Goal: Register for event/course

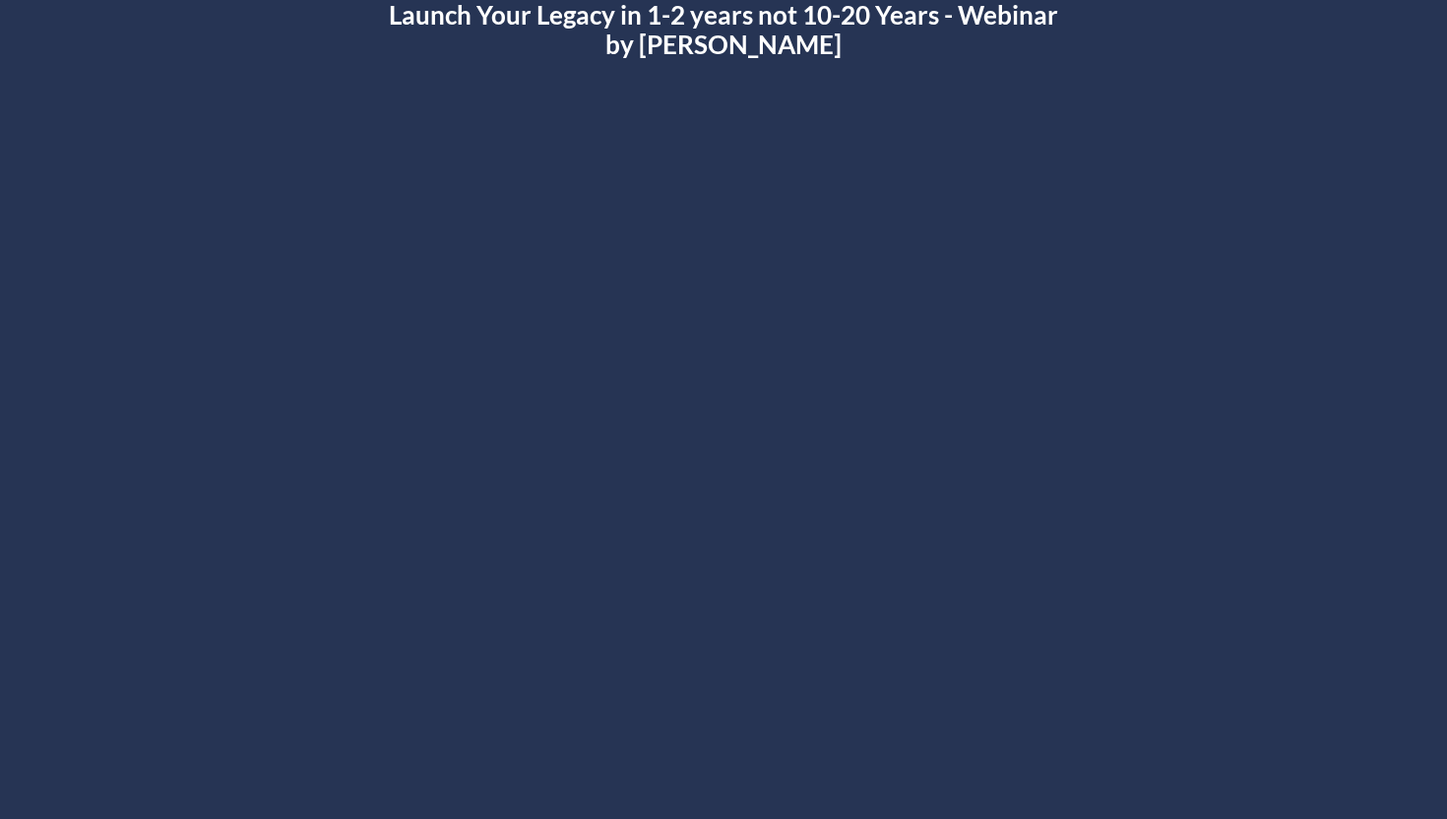
scroll to position [88, 0]
click at [701, 581] on div at bounding box center [724, 447] width 1140 height 641
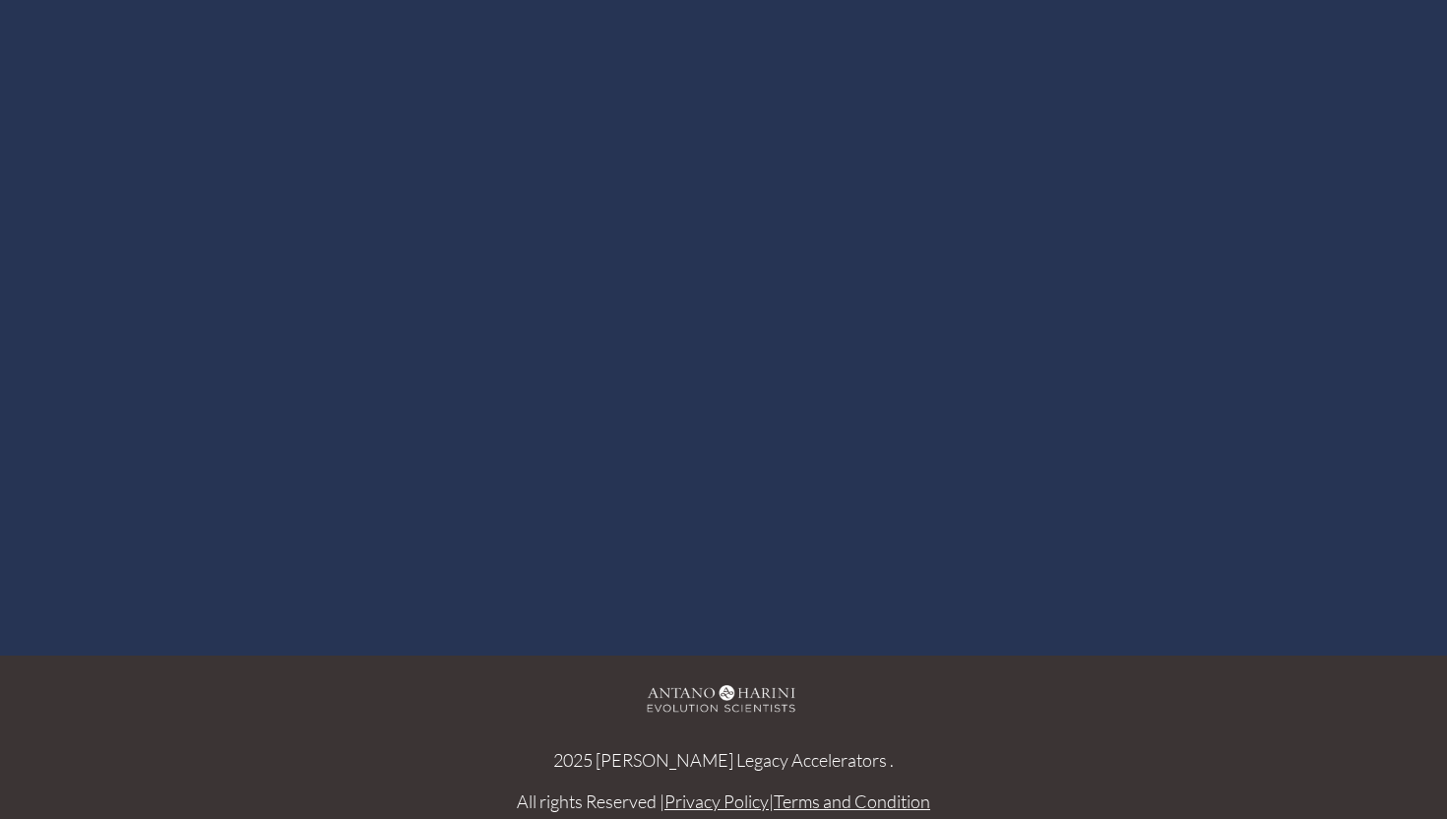
scroll to position [268, 0]
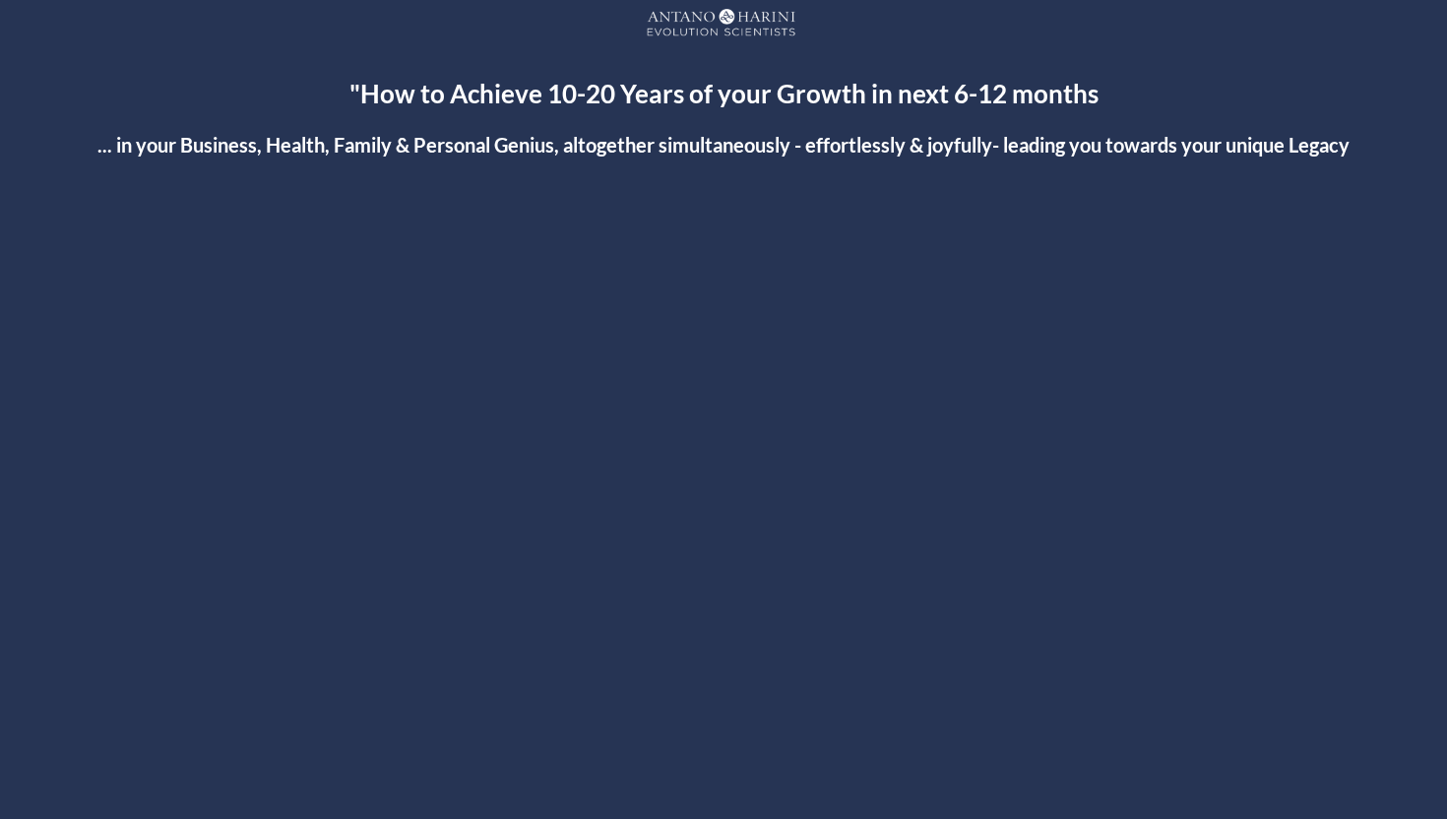
scroll to position [28, 0]
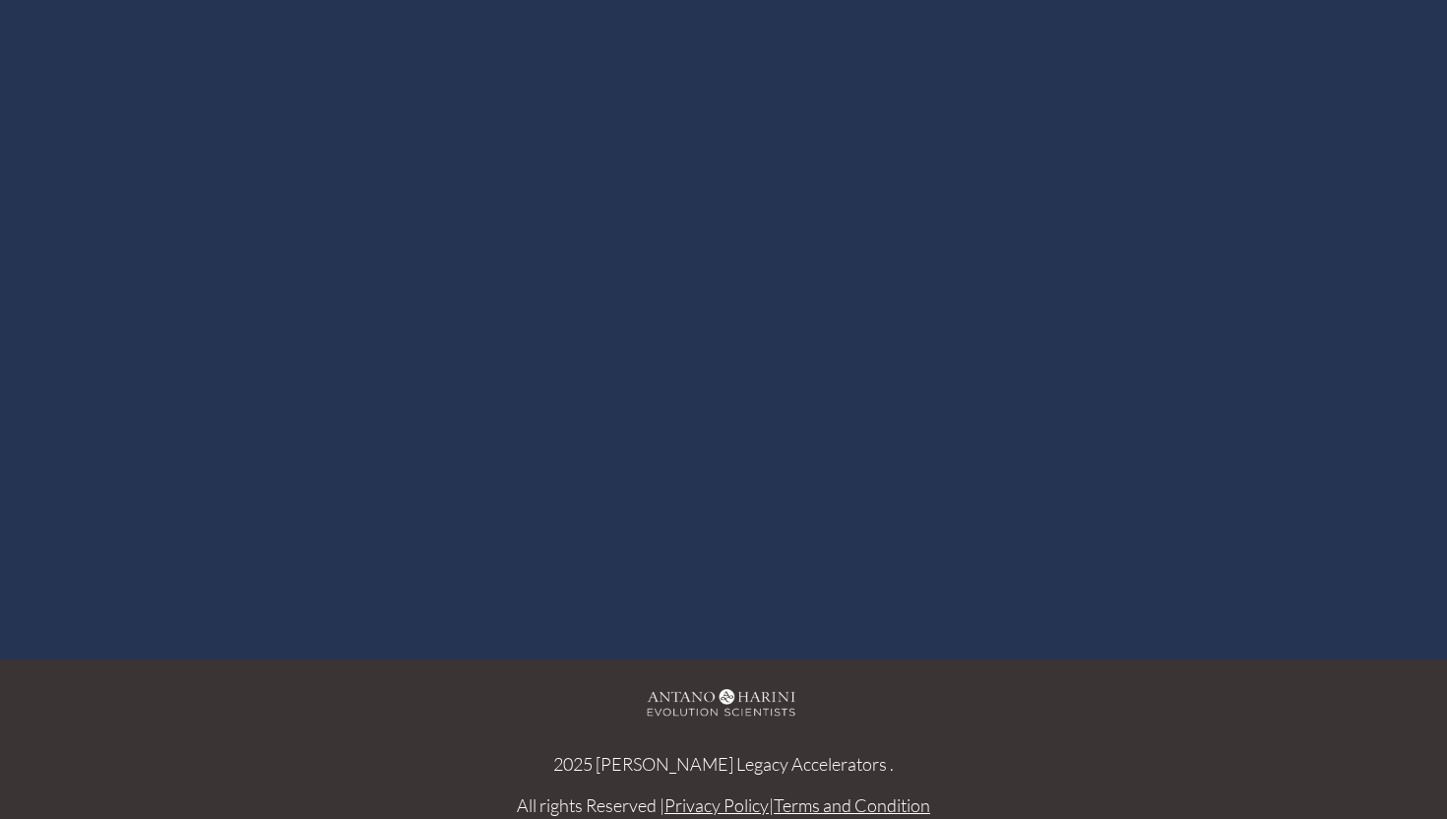
scroll to position [288, 0]
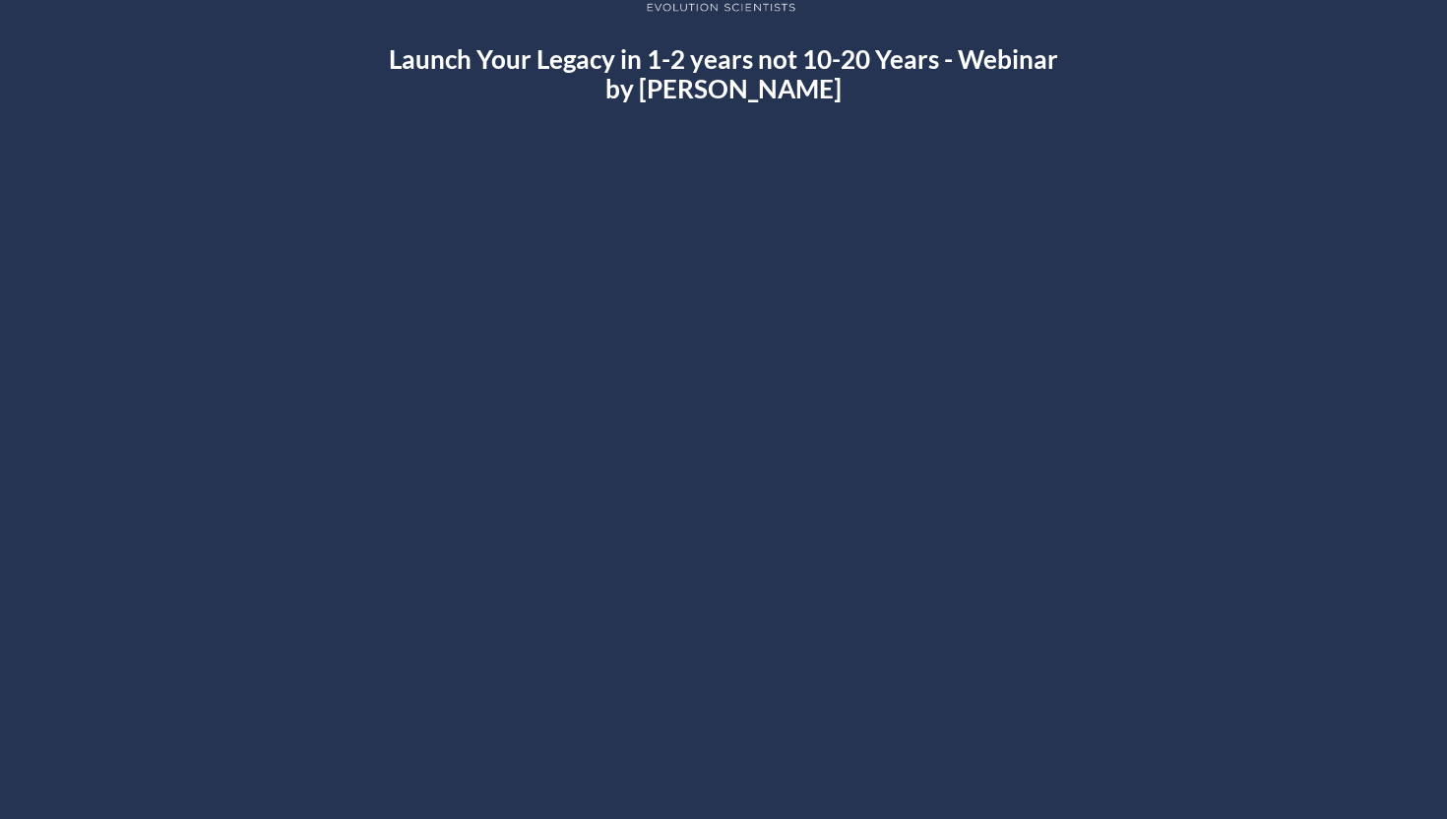
scroll to position [44, 0]
click at [907, 69] on h2 "Launch Your Legacy in 1-2 years not 10-20 Years - Webinar by [PERSON_NAME]" at bounding box center [724, 74] width 682 height 59
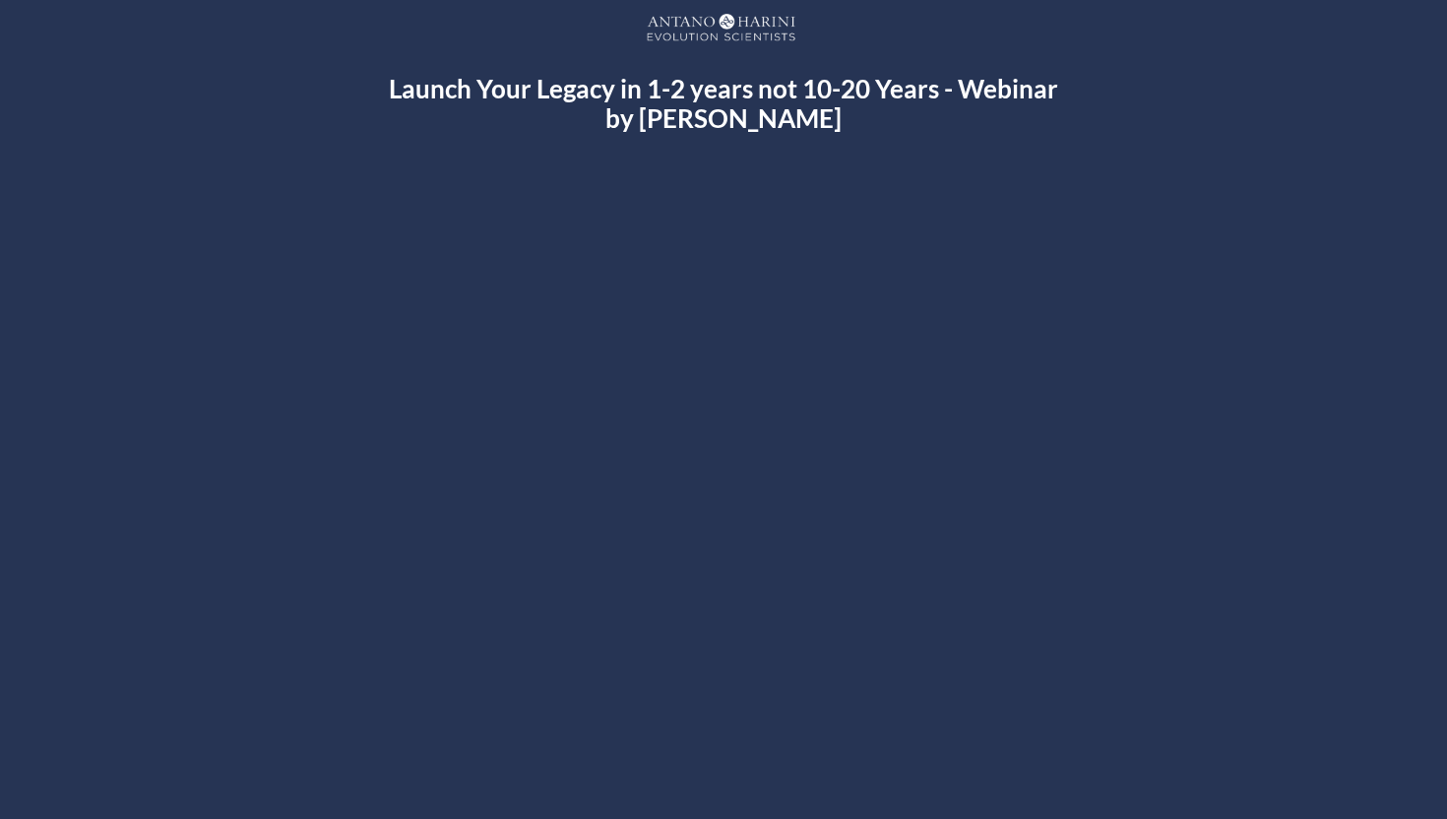
scroll to position [12, 0]
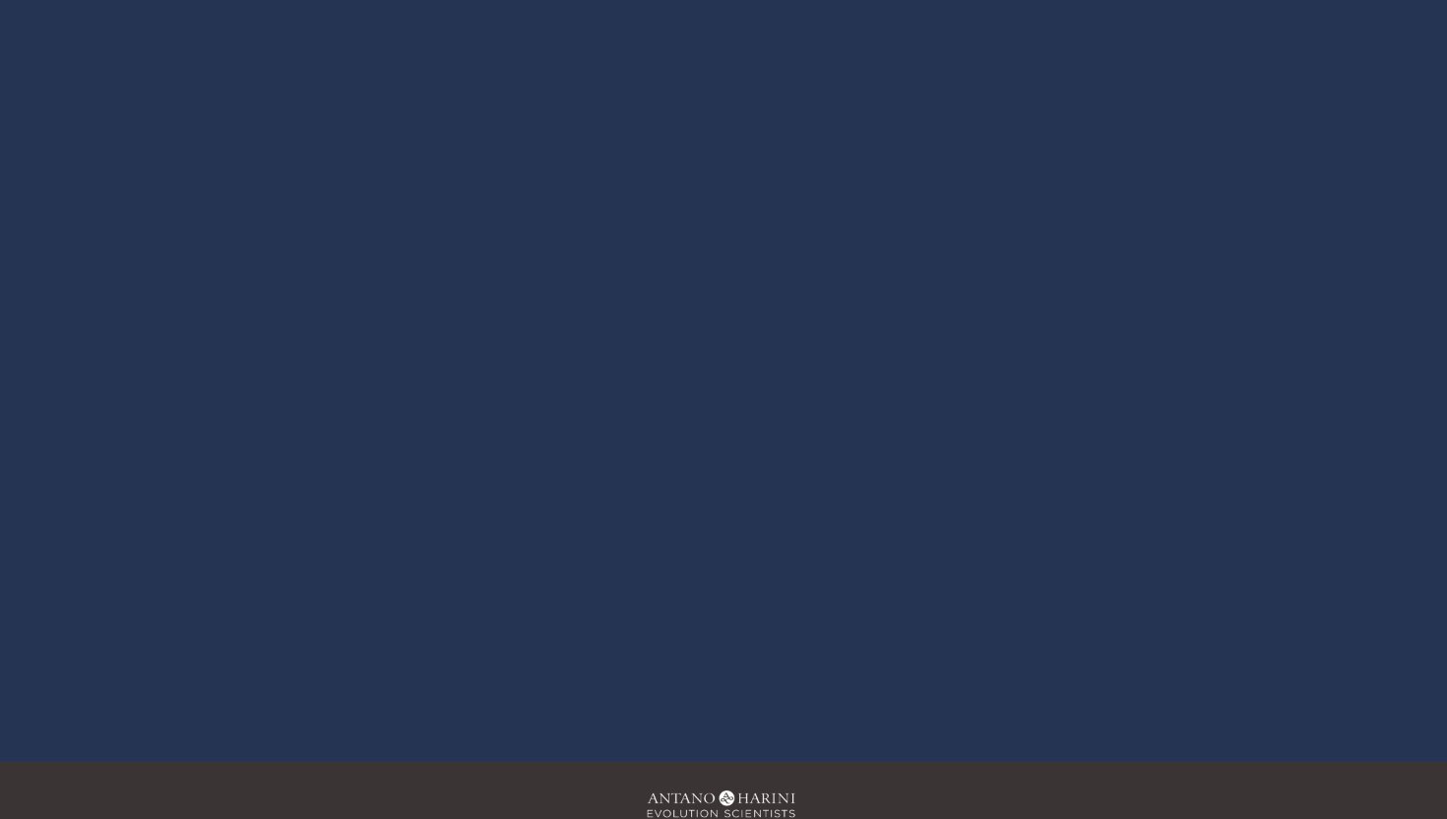
scroll to position [160, 0]
click at [778, 392] on div at bounding box center [724, 374] width 1140 height 641
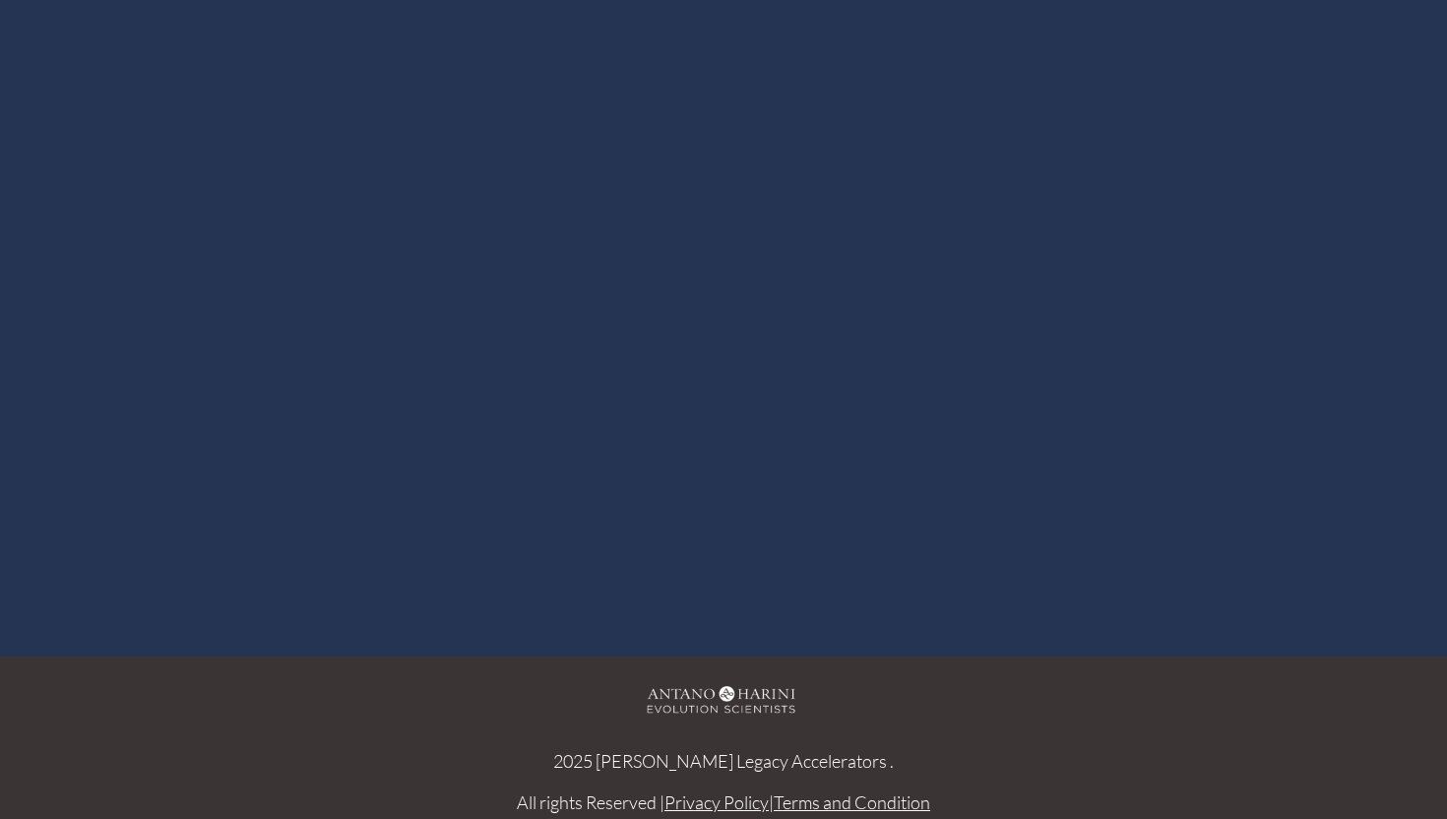
scroll to position [288, 0]
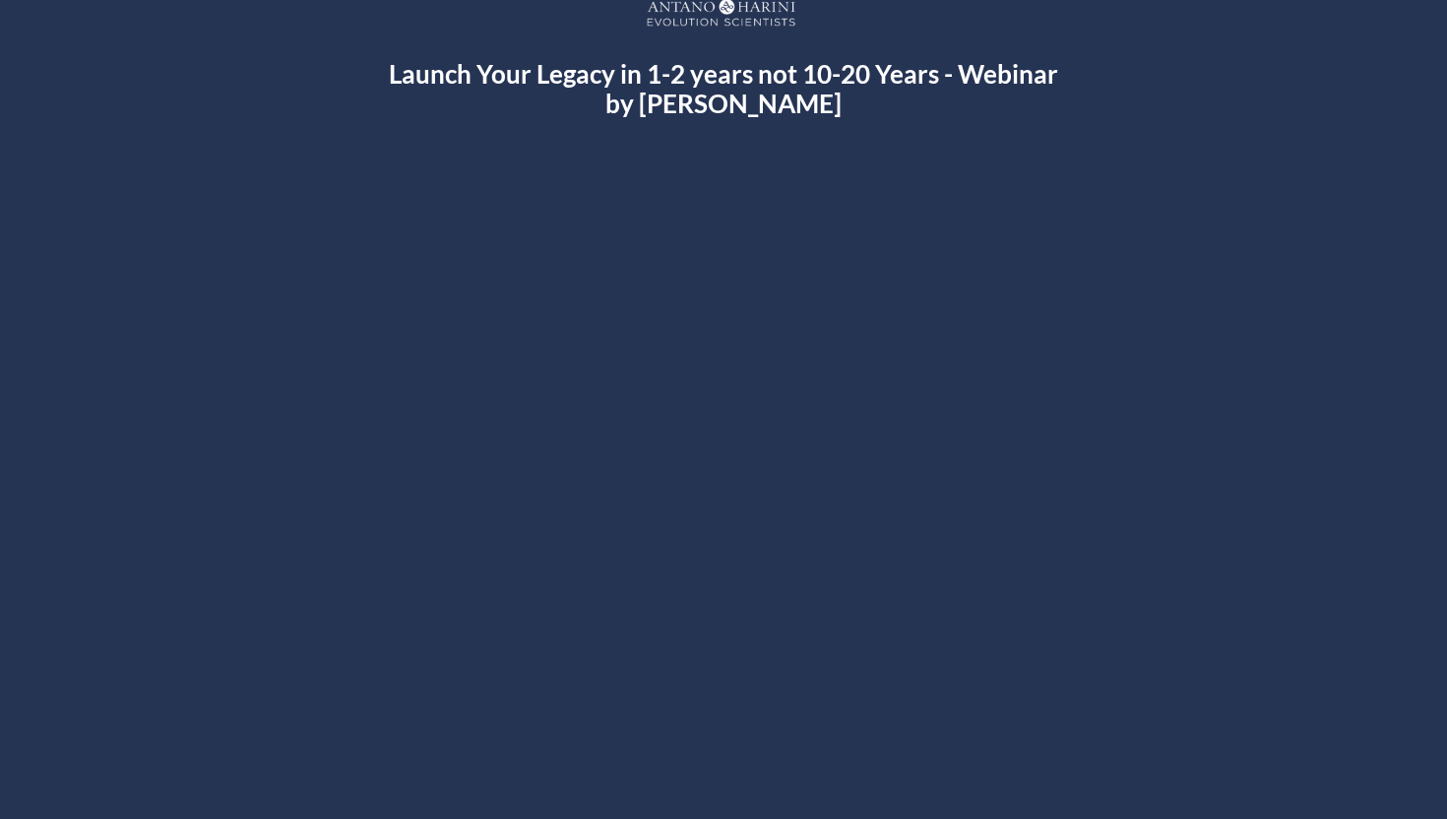
scroll to position [35, 0]
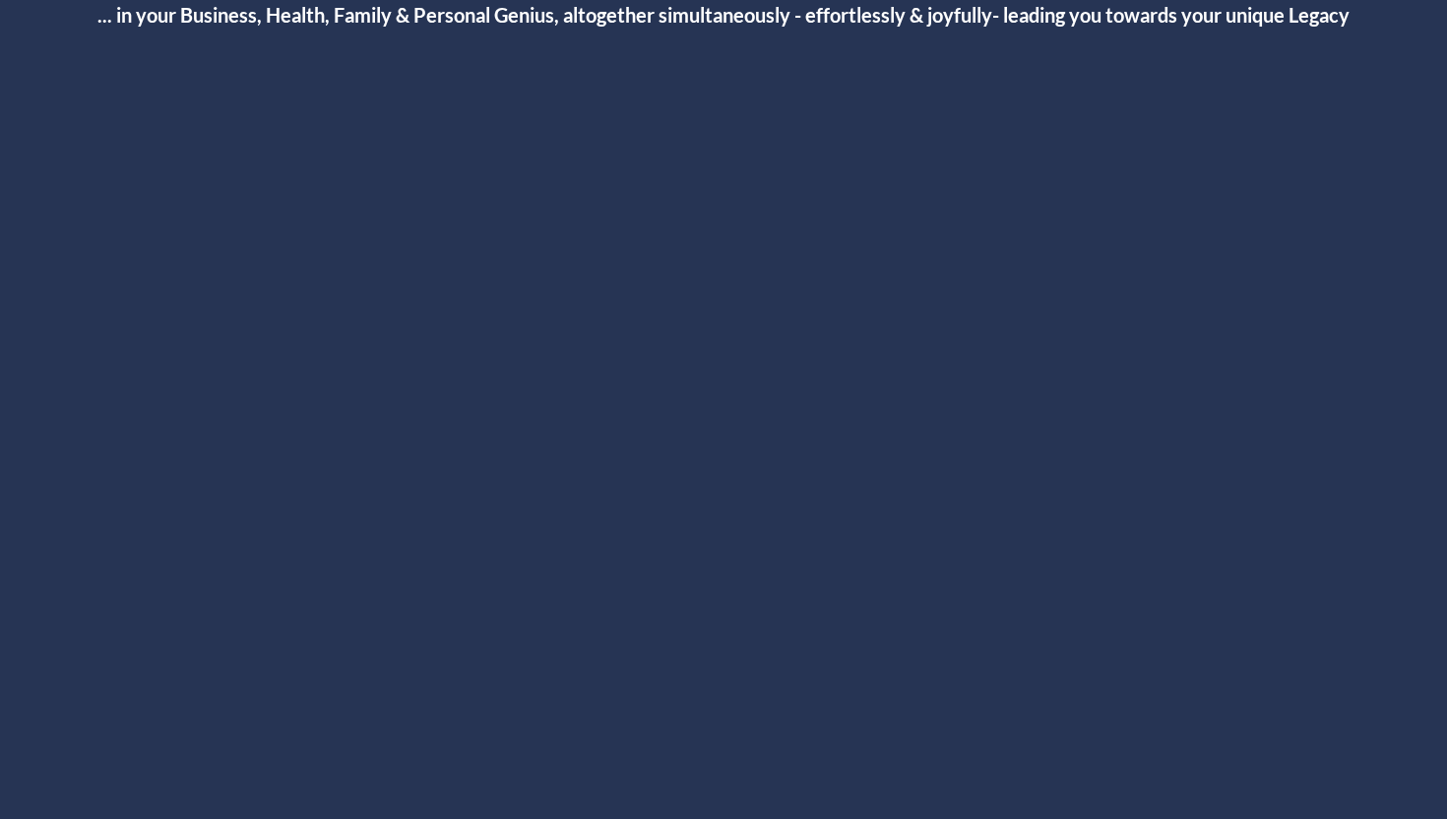
scroll to position [148, 0]
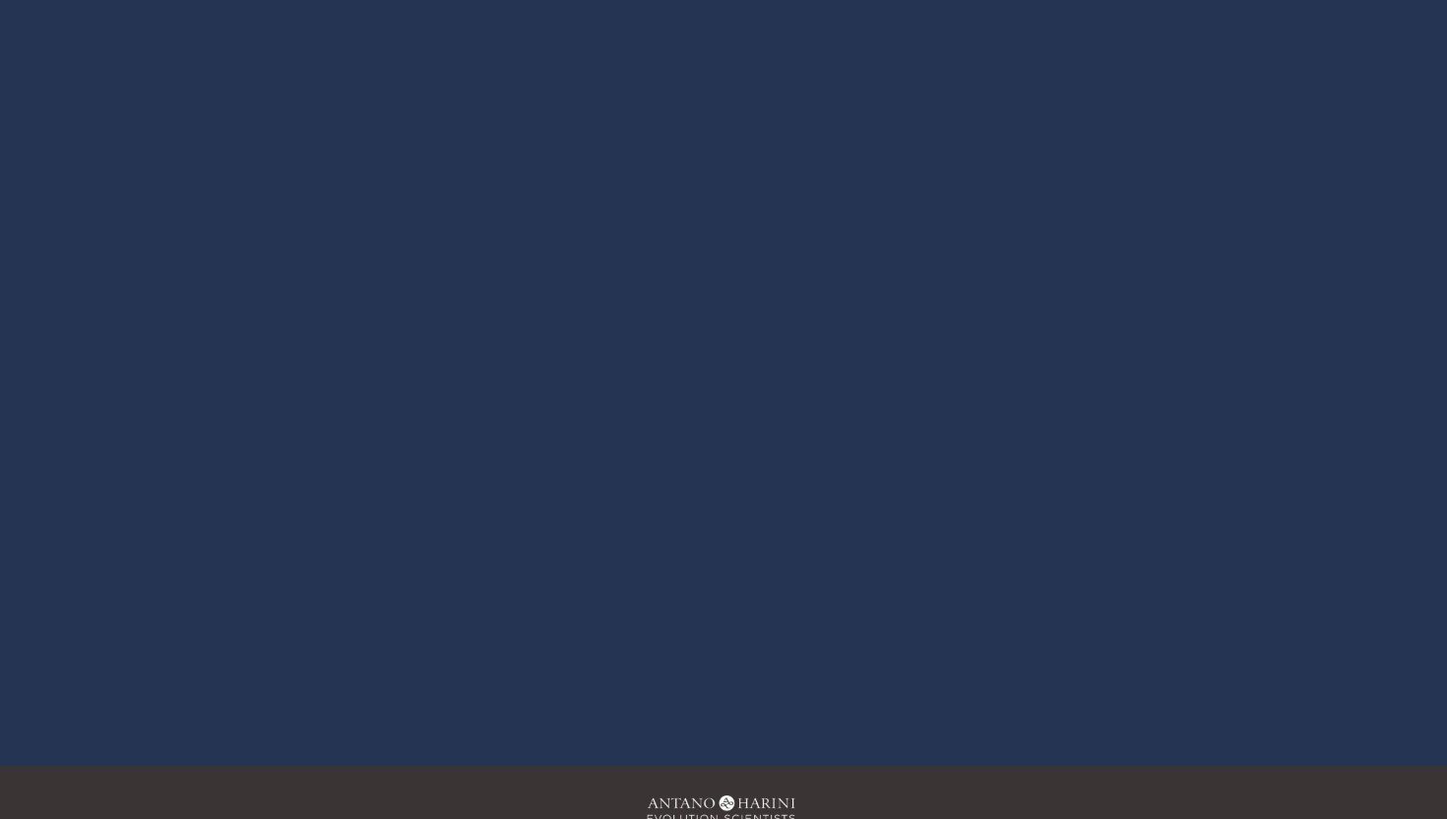
scroll to position [219, 0]
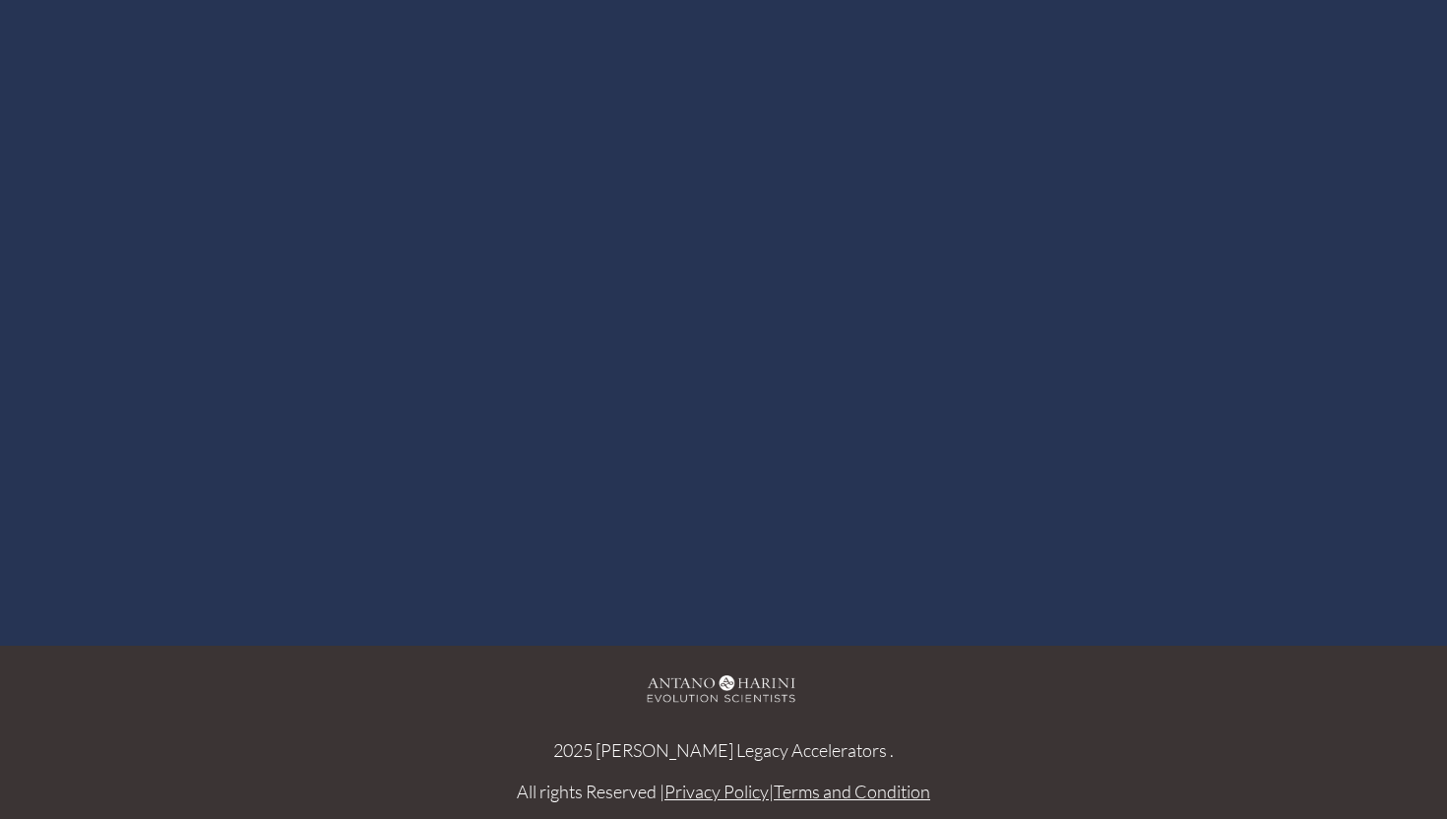
scroll to position [406, 0]
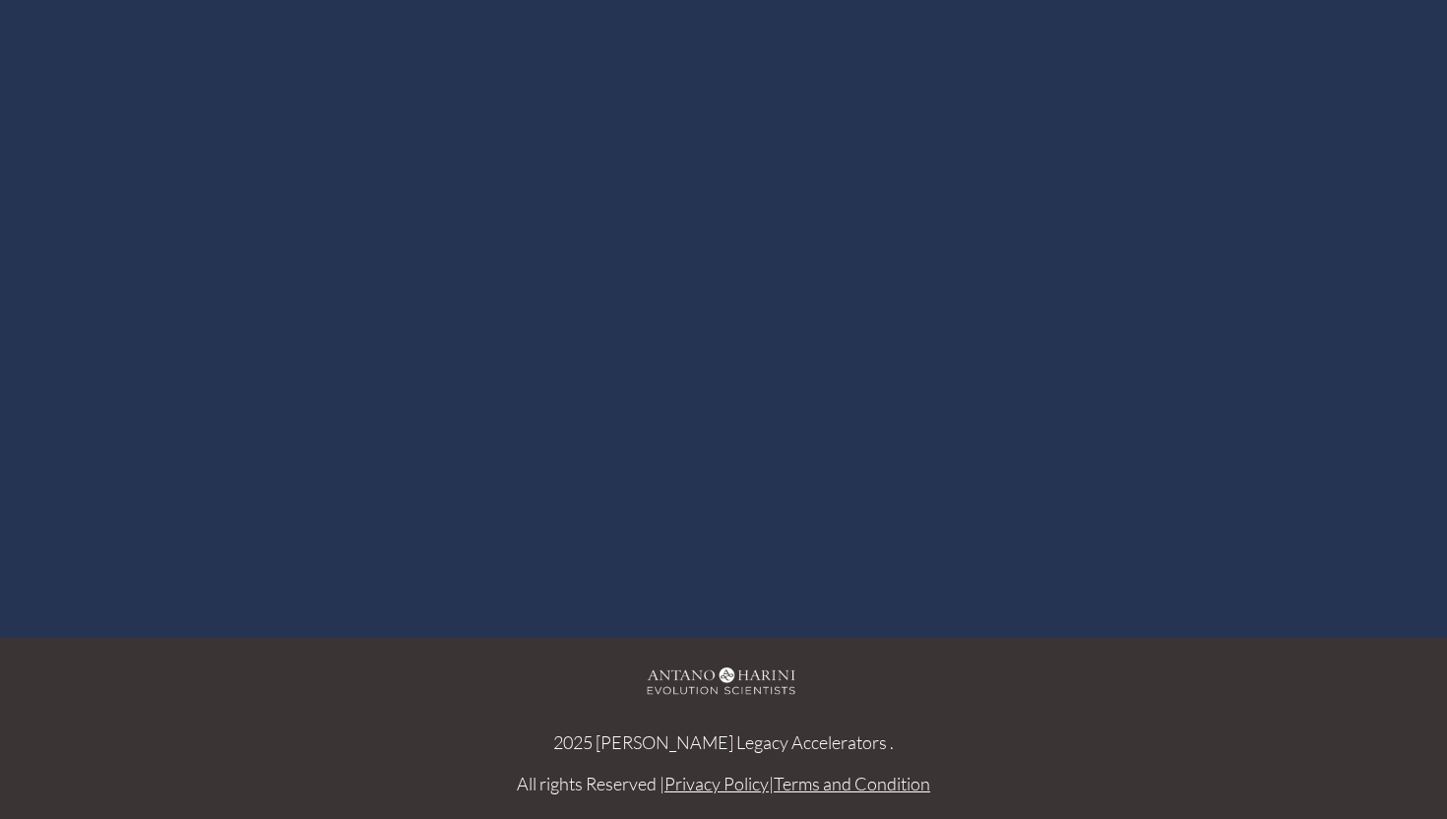
click at [872, 203] on div at bounding box center [724, 217] width 1180 height 664
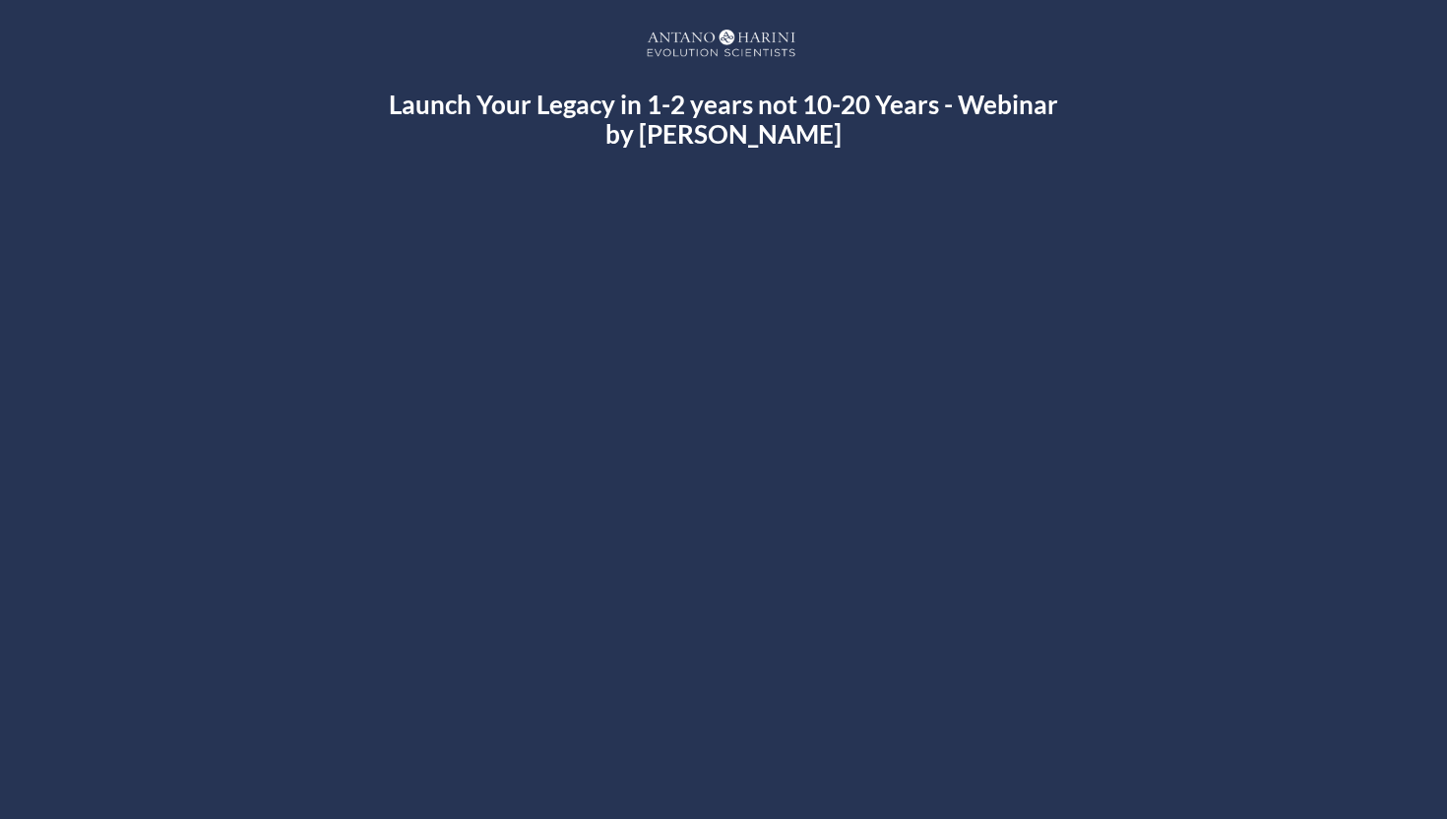
scroll to position [288, 0]
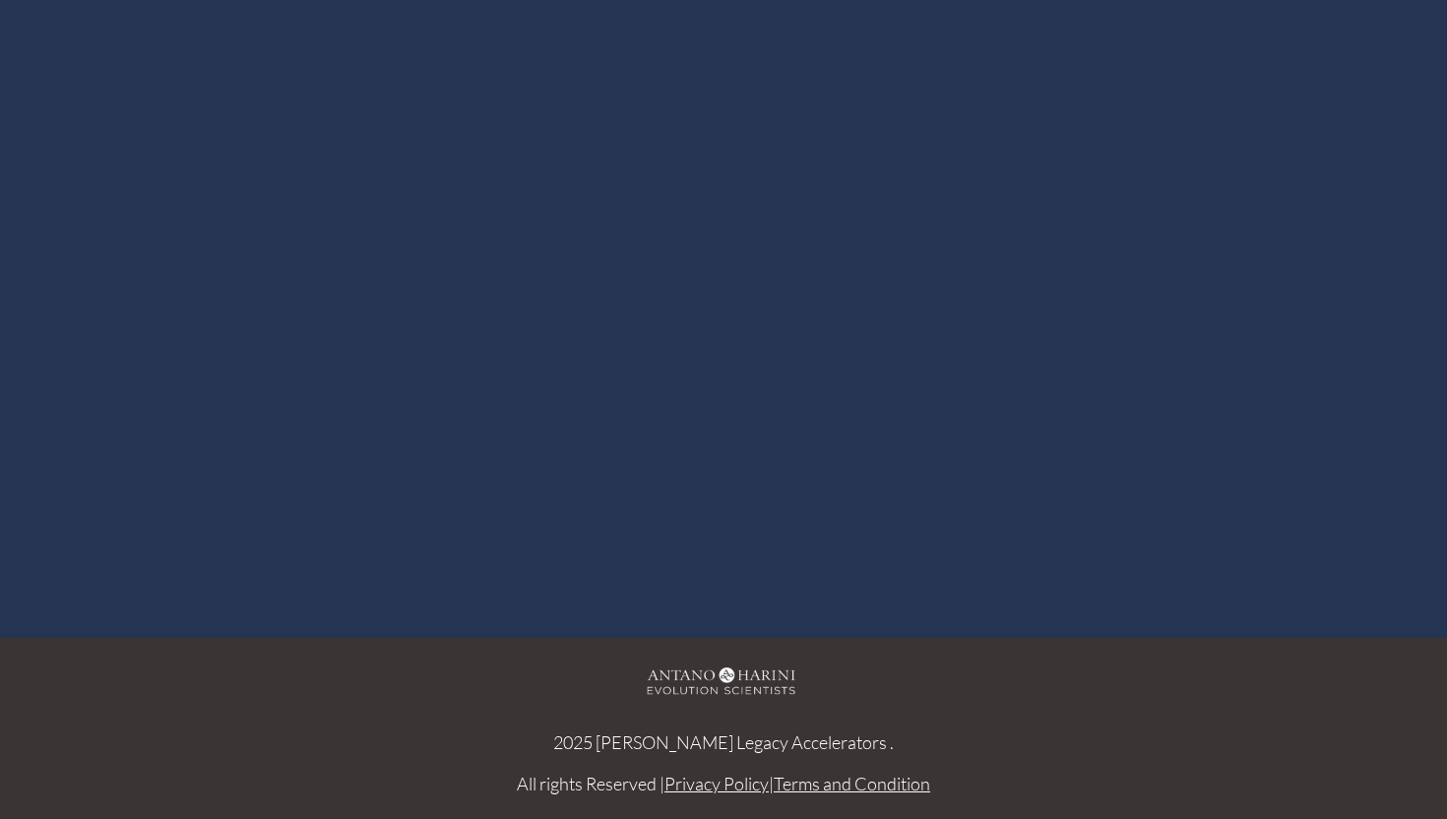
click at [76, 364] on div "Launch Your Legacy in 1-2 years not 10-20 Years - Webinar by [PERSON_NAME] Vide…" at bounding box center [724, 209] width 1406 height 817
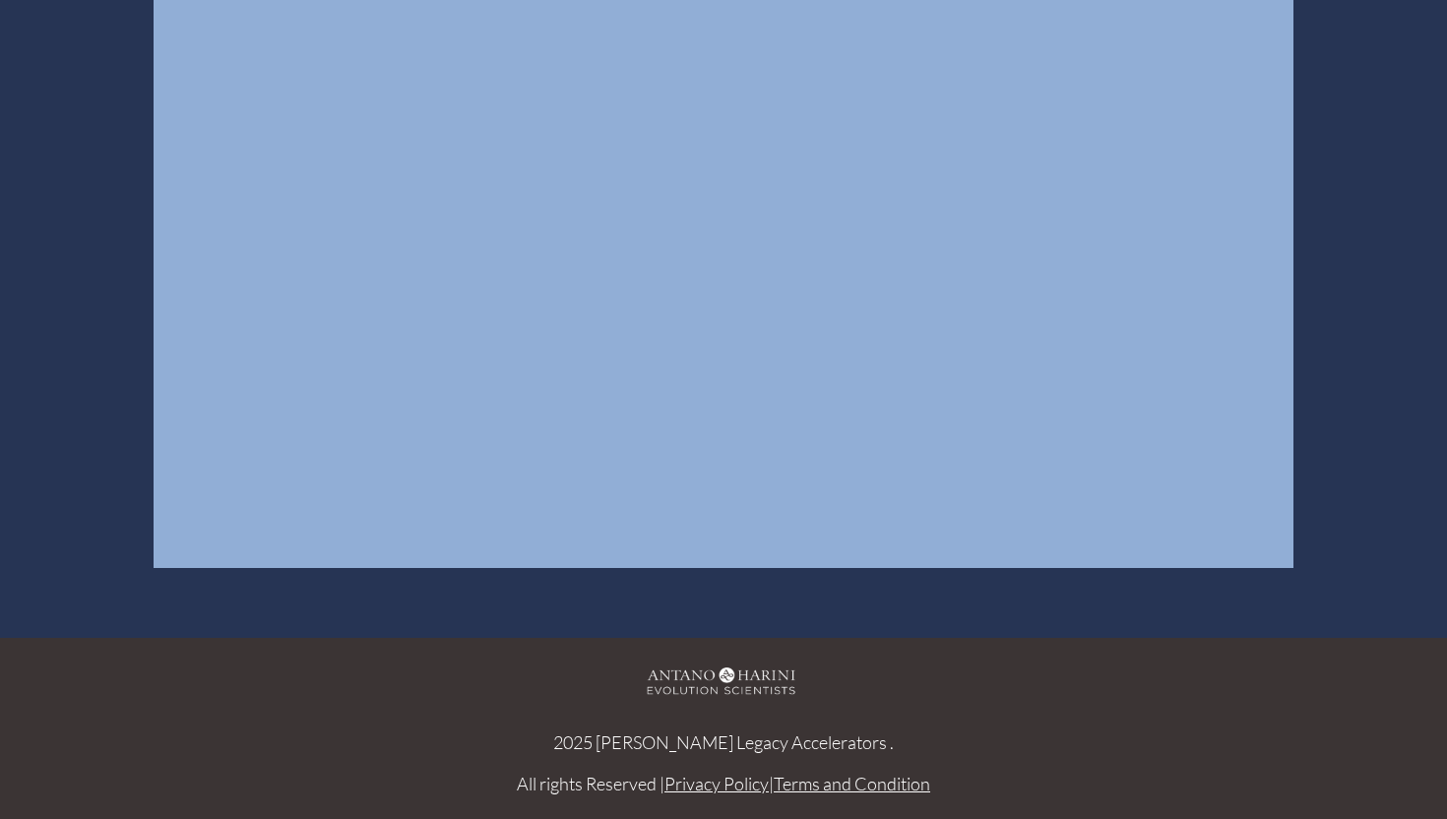
click at [76, 364] on div "Launch Your Legacy in 1-2 years not 10-20 Years - Webinar by [PERSON_NAME] Vide…" at bounding box center [724, 209] width 1406 height 817
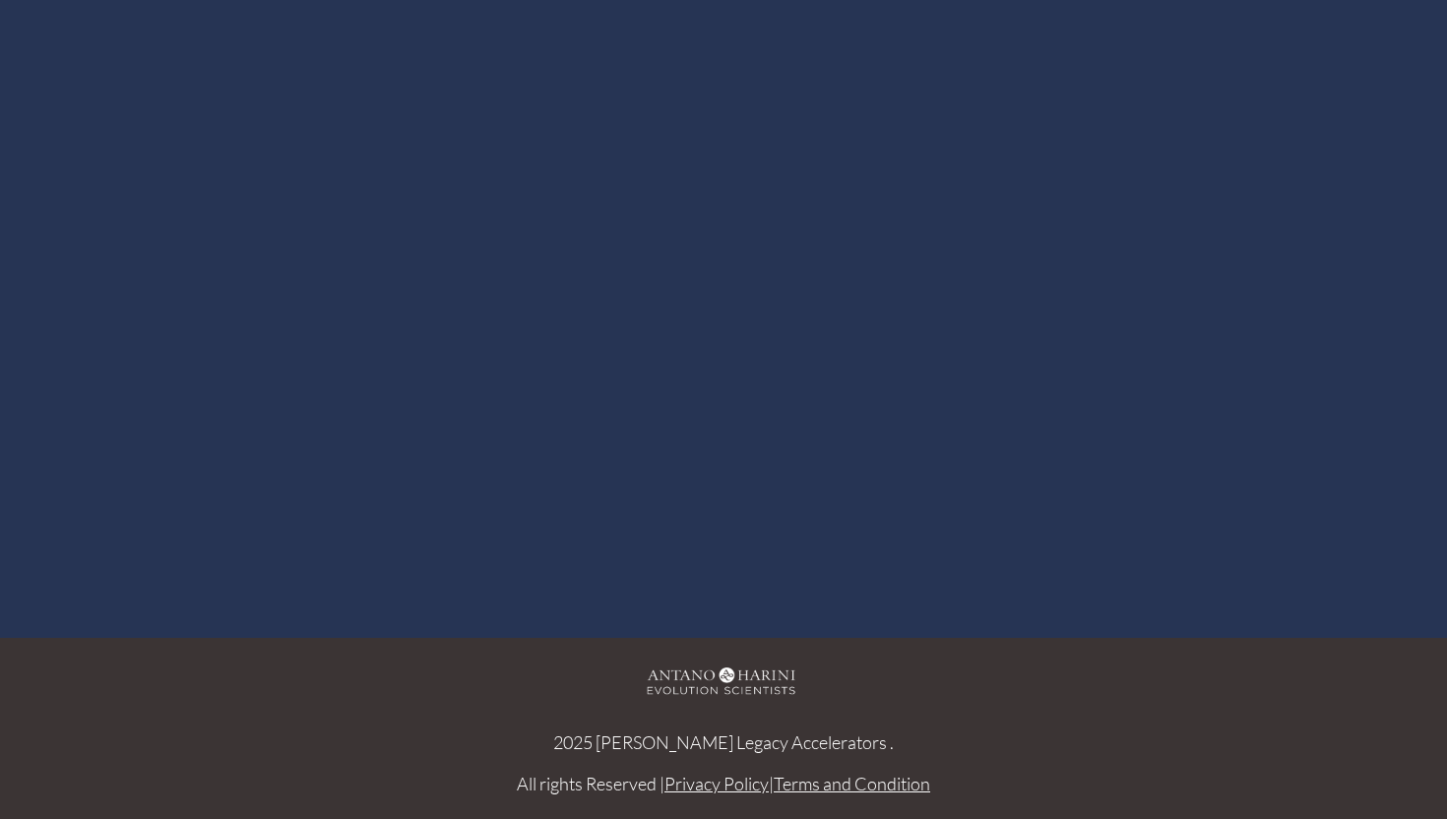
scroll to position [0, 0]
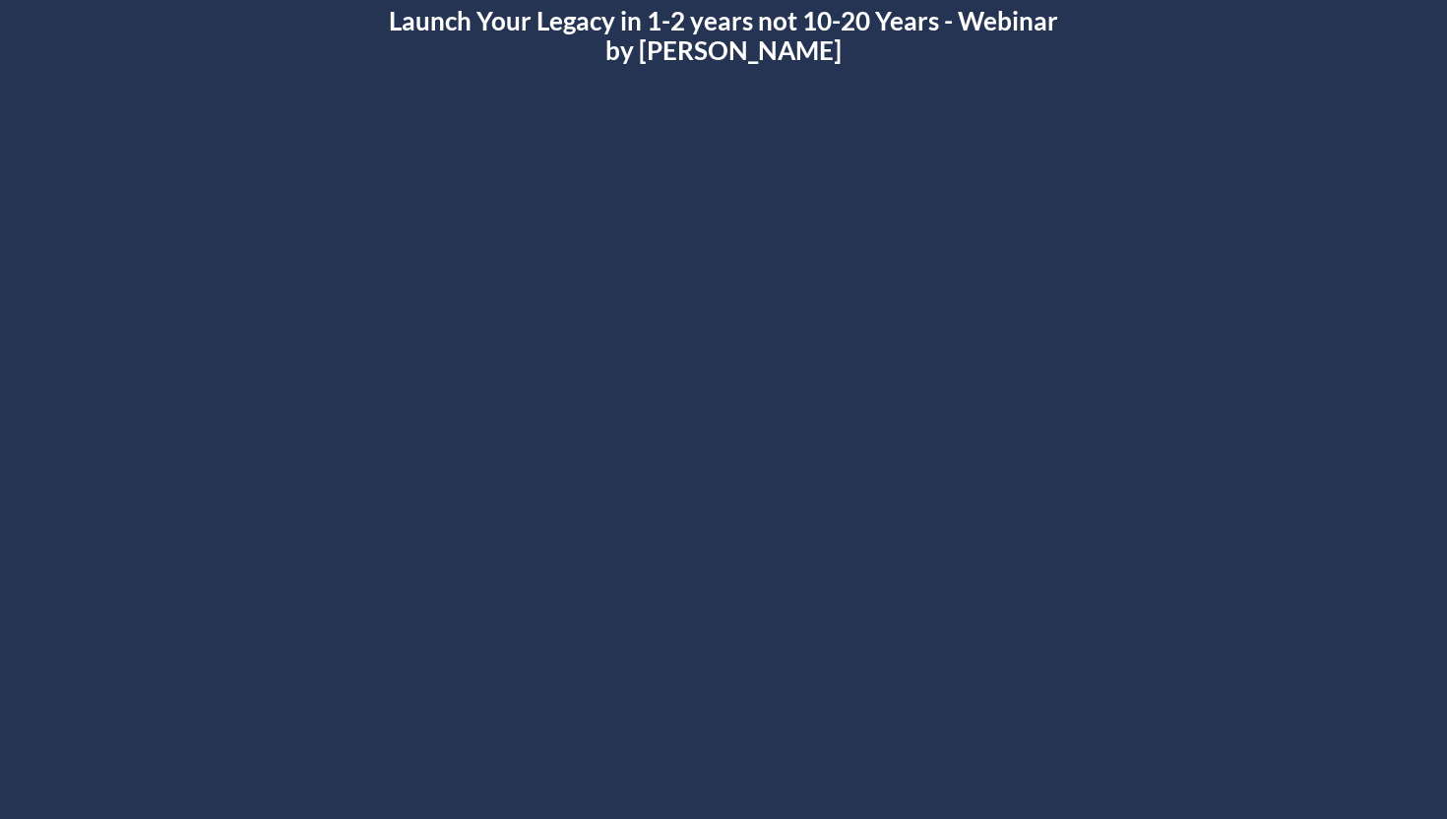
scroll to position [89, 0]
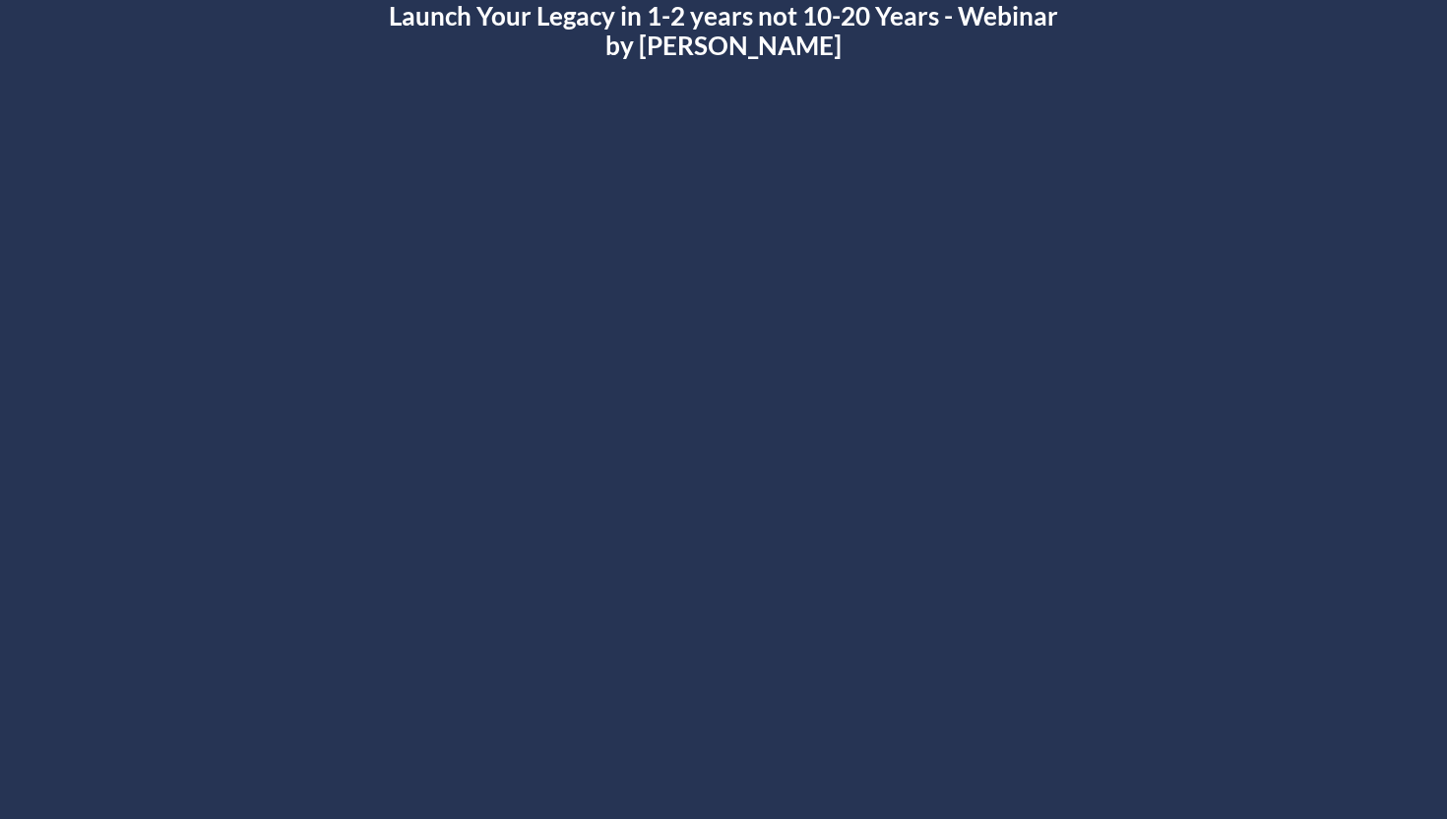
click at [466, 532] on div at bounding box center [724, 446] width 1140 height 641
